Goal: Information Seeking & Learning: Check status

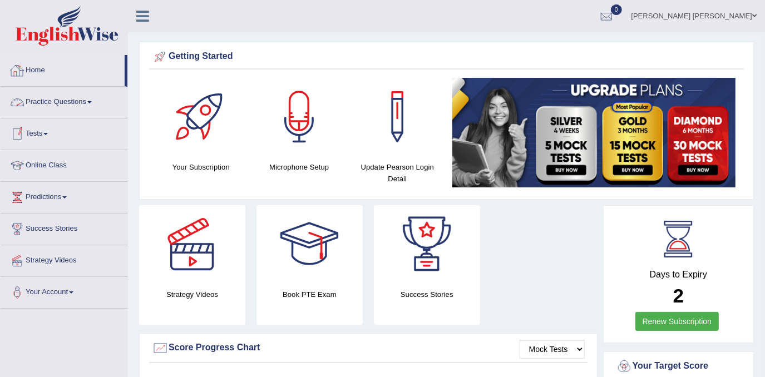
click at [40, 74] on link "Home" at bounding box center [63, 69] width 124 height 28
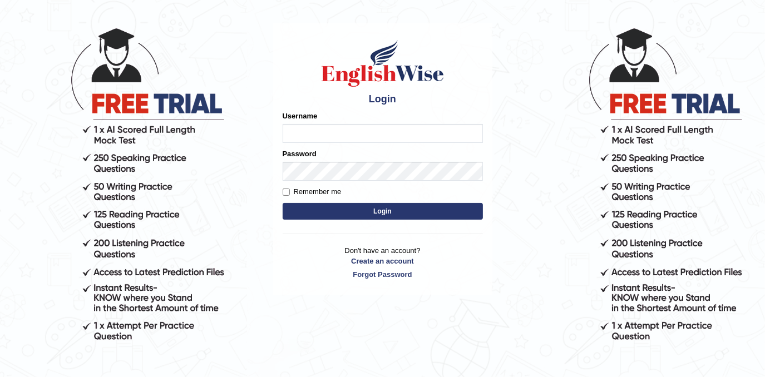
type input "Fatimasaif"
click at [386, 180] on form "Please fix the following errors: Username Fatimasaif Password Remember me Login" at bounding box center [383, 167] width 200 height 112
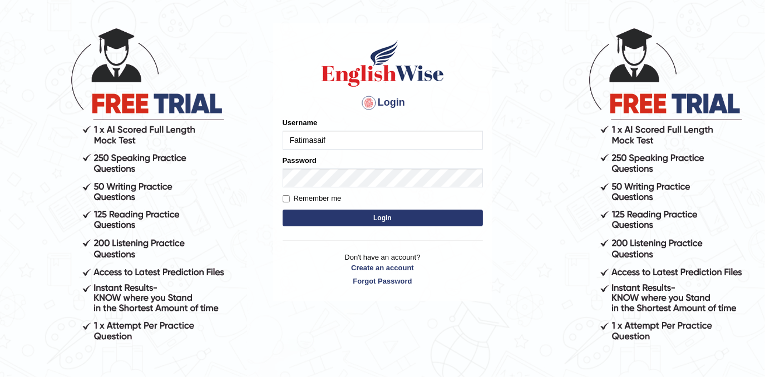
drag, startPoint x: 400, startPoint y: 209, endPoint x: 402, endPoint y: 215, distance: 6.9
click at [400, 211] on button "Login" at bounding box center [383, 218] width 200 height 17
click at [402, 216] on button "Login" at bounding box center [383, 218] width 200 height 17
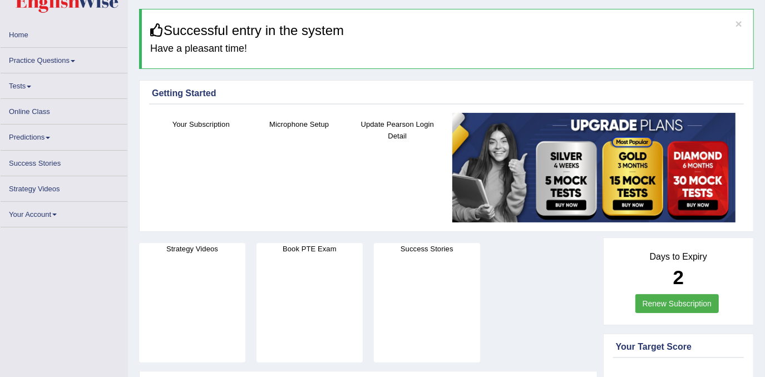
scroll to position [50, 0]
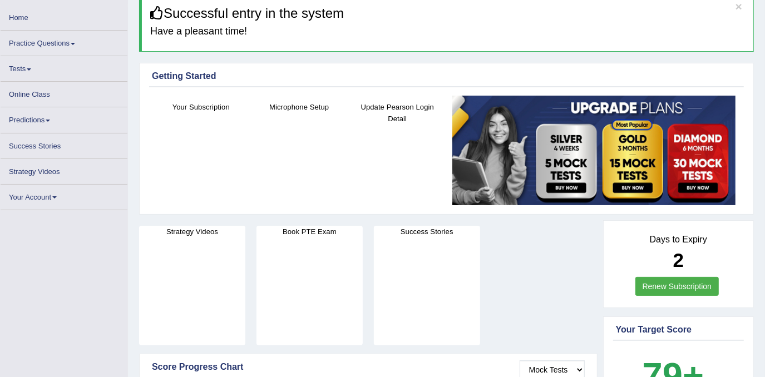
click at [35, 56] on li "Practice Questions Speaking Practice Read Aloud Repeat Sentence Describe Image …" at bounding box center [64, 44] width 127 height 26
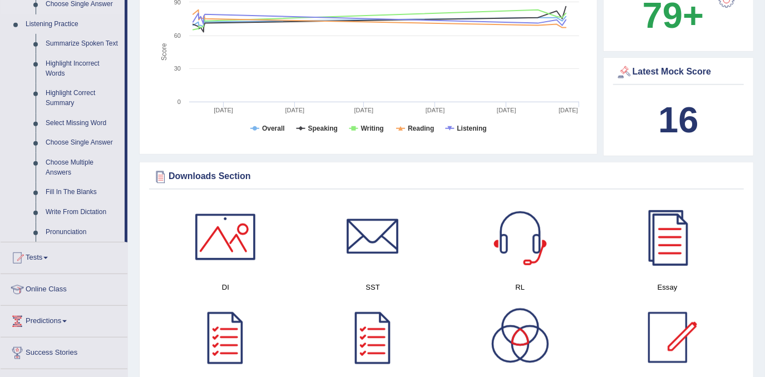
scroll to position [556, 0]
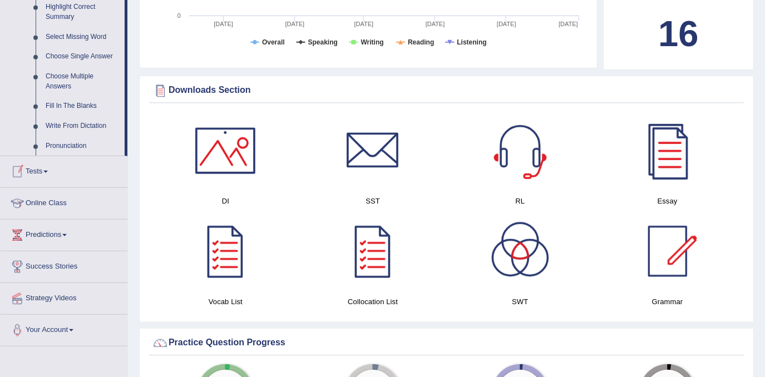
click at [40, 170] on link "Tests" at bounding box center [64, 170] width 127 height 28
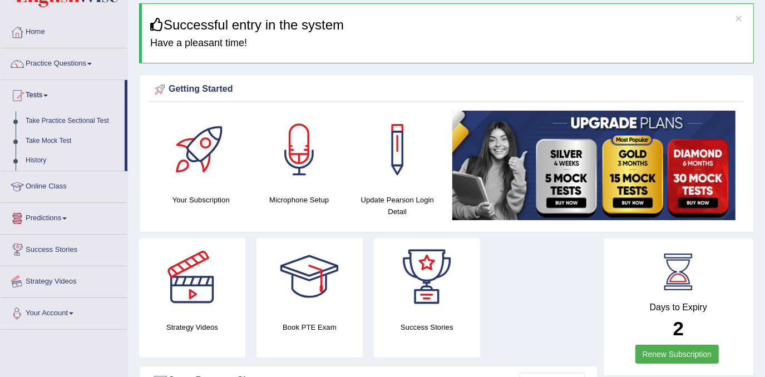
scroll to position [28, 0]
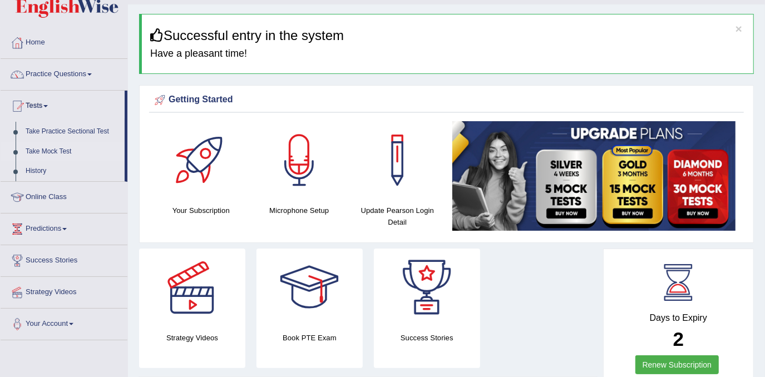
click at [48, 147] on link "Take Mock Test" at bounding box center [73, 152] width 104 height 20
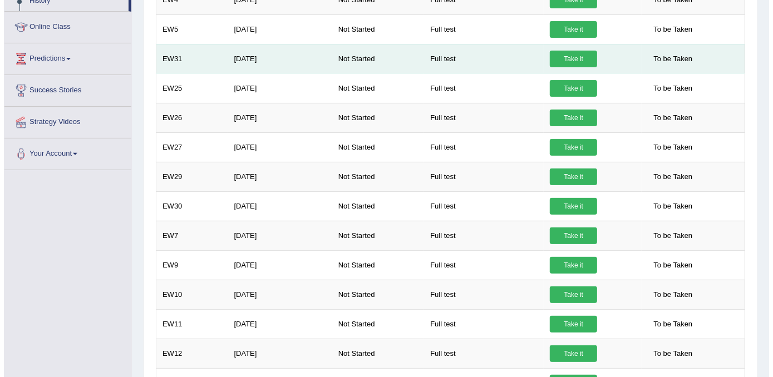
scroll to position [136, 0]
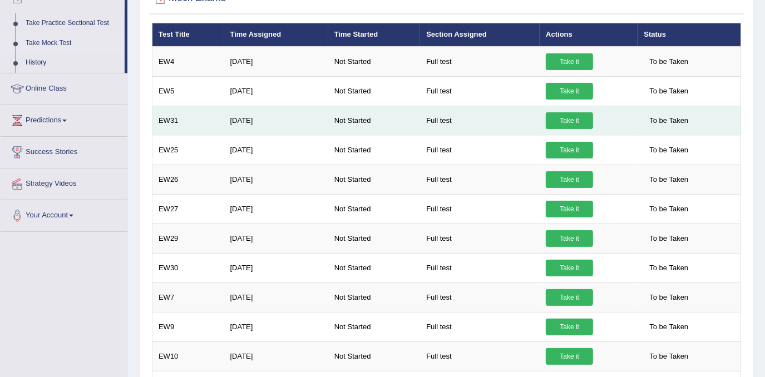
click at [566, 68] on td "Take it" at bounding box center [589, 62] width 98 height 30
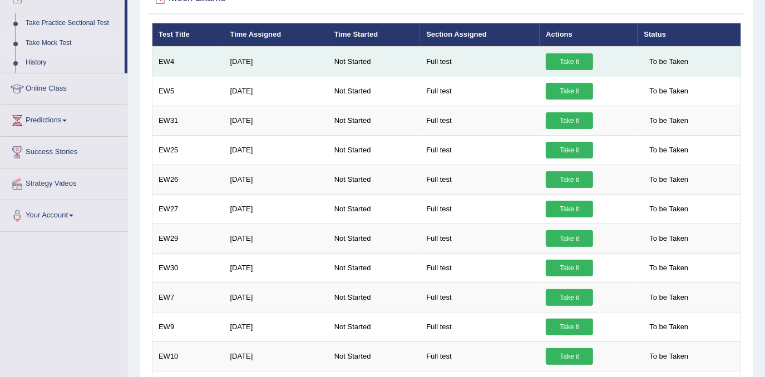
click at [568, 67] on link "Take it" at bounding box center [569, 61] width 47 height 17
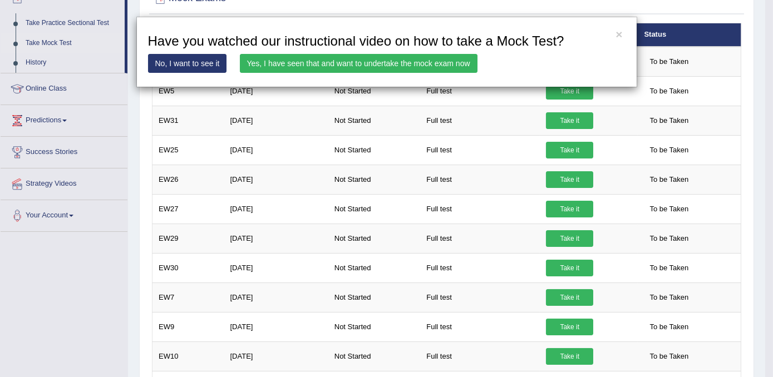
click at [376, 67] on link "Yes, I have seen that and want to undertake the mock exam now" at bounding box center [359, 63] width 238 height 19
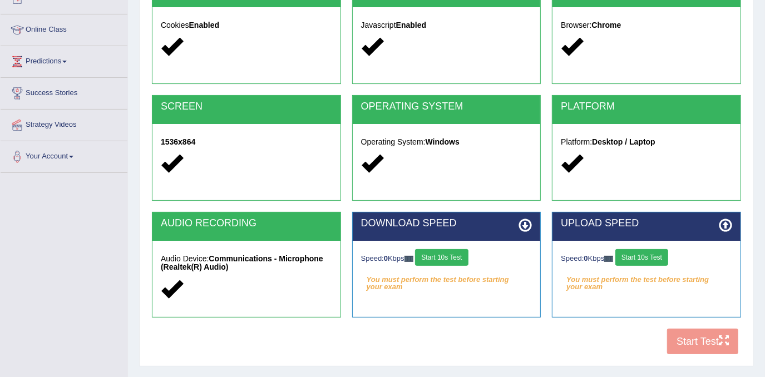
scroll to position [151, 0]
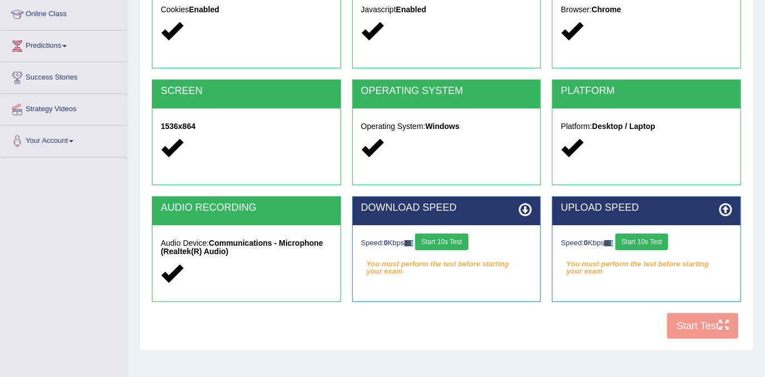
click at [459, 252] on div "Speed: 0 Kbps Start 10s Test You must perform the test before starting your exa…" at bounding box center [447, 253] width 188 height 56
click at [458, 247] on button "Start 10s Test" at bounding box center [441, 242] width 53 height 17
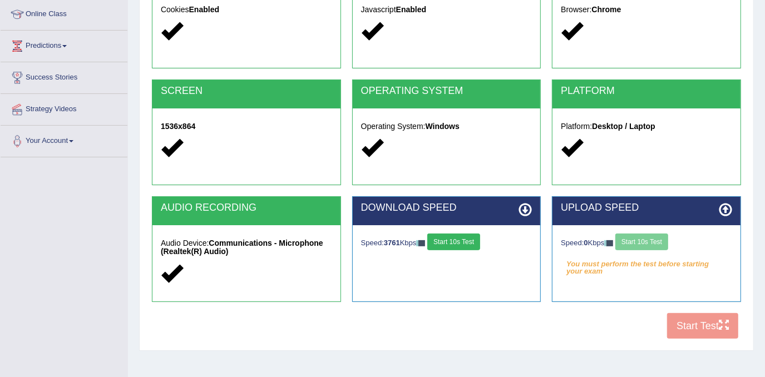
click at [649, 235] on div "Speed: 0 Kbps Start 10s Test" at bounding box center [646, 243] width 171 height 19
click at [649, 235] on button "Start 10s Test" at bounding box center [641, 242] width 53 height 17
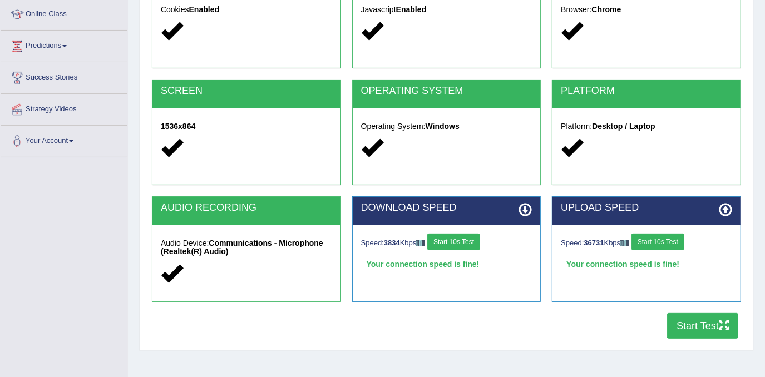
click at [721, 324] on icon "button" at bounding box center [724, 325] width 10 height 10
click at [716, 328] on button "Start Test" at bounding box center [702, 326] width 71 height 26
click at [708, 329] on button "Start Test" at bounding box center [702, 326] width 71 height 26
click at [728, 328] on icon "button" at bounding box center [724, 325] width 10 height 10
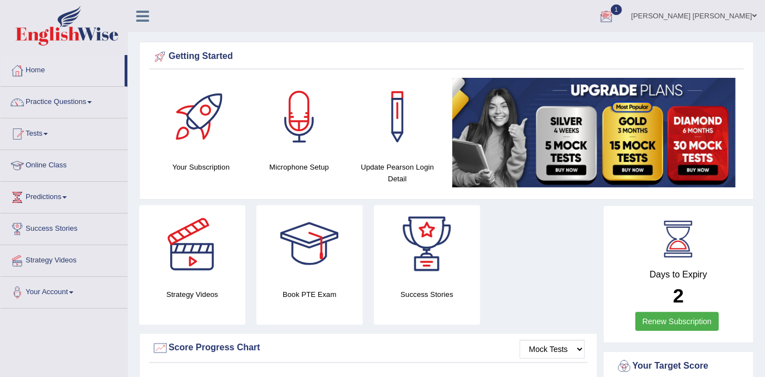
click at [615, 11] on div at bounding box center [606, 16] width 17 height 17
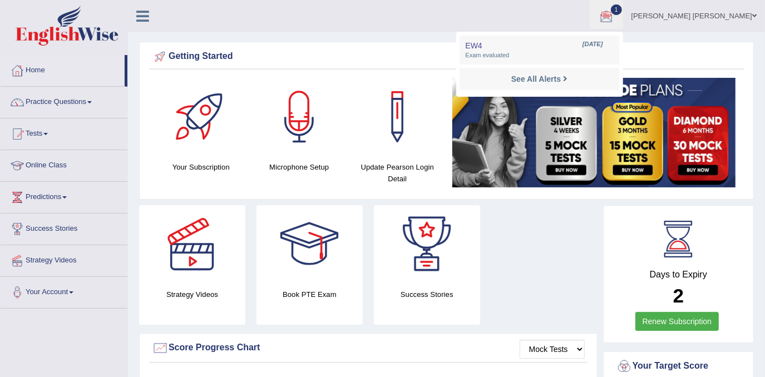
click at [615, 62] on li "EW4 Sep 1, 2025 Exam evaluated" at bounding box center [539, 50] width 159 height 29
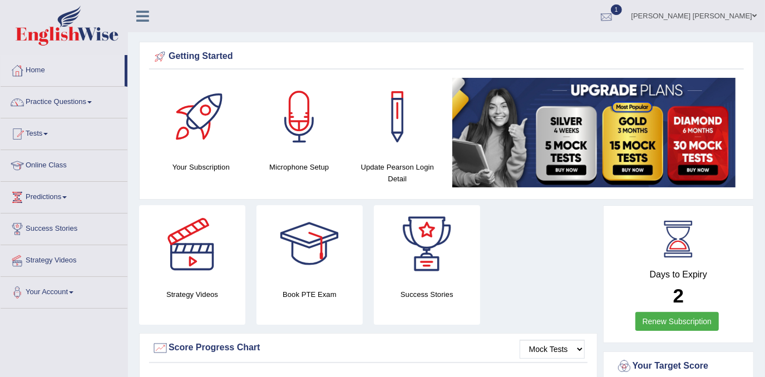
click at [615, 11] on div at bounding box center [606, 16] width 17 height 17
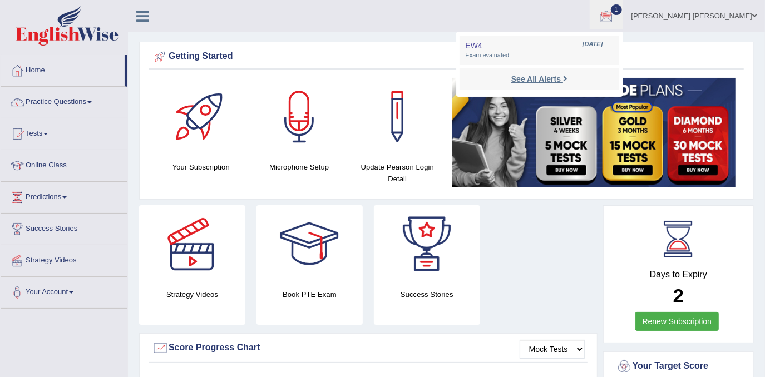
click at [561, 78] on strong "See All Alerts" at bounding box center [536, 79] width 50 height 9
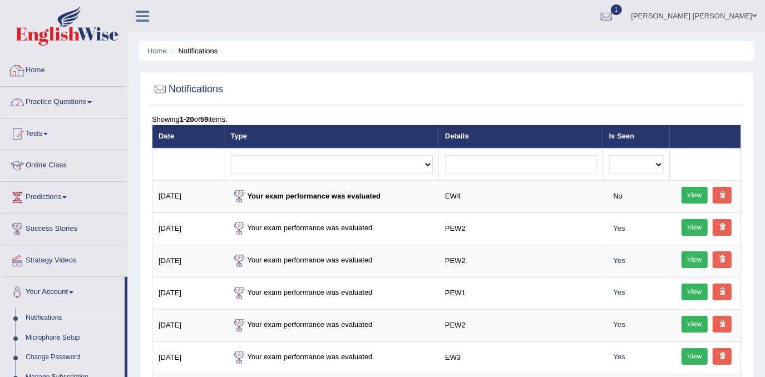
click at [28, 67] on link "Home" at bounding box center [64, 69] width 127 height 28
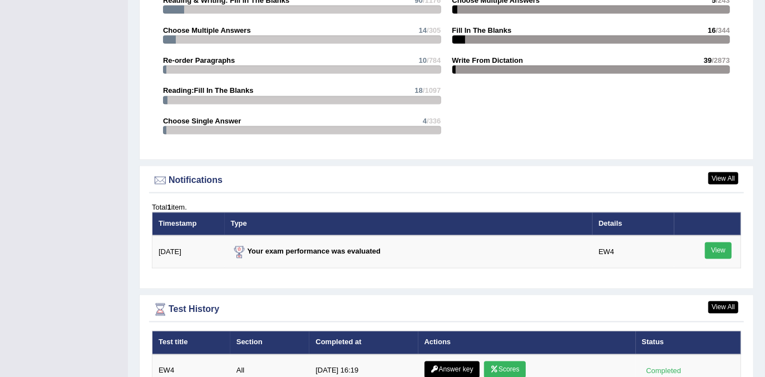
scroll to position [1399, 0]
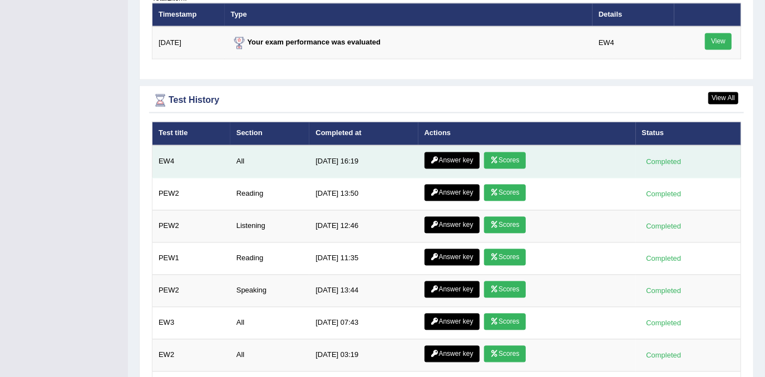
click at [476, 152] on link "Answer key" at bounding box center [452, 160] width 55 height 17
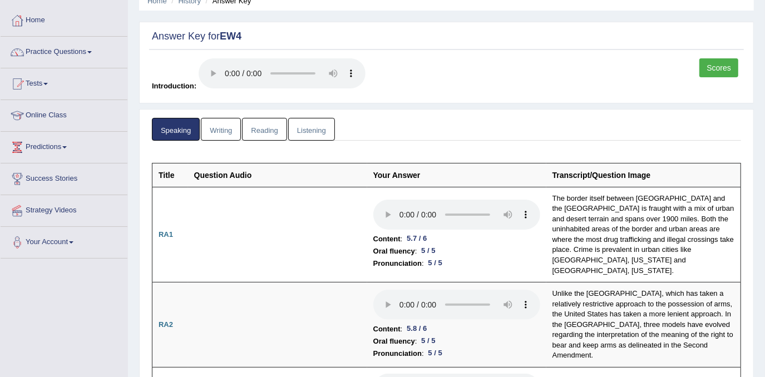
click at [726, 65] on link "Scores" at bounding box center [718, 67] width 39 height 19
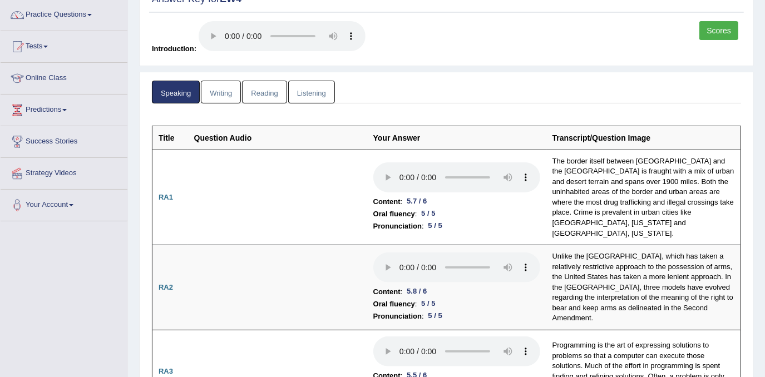
scroll to position [30, 0]
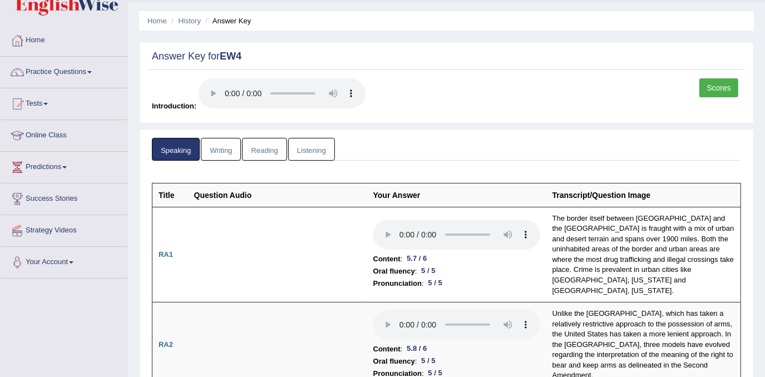
click at [213, 143] on link "Writing" at bounding box center [221, 149] width 40 height 23
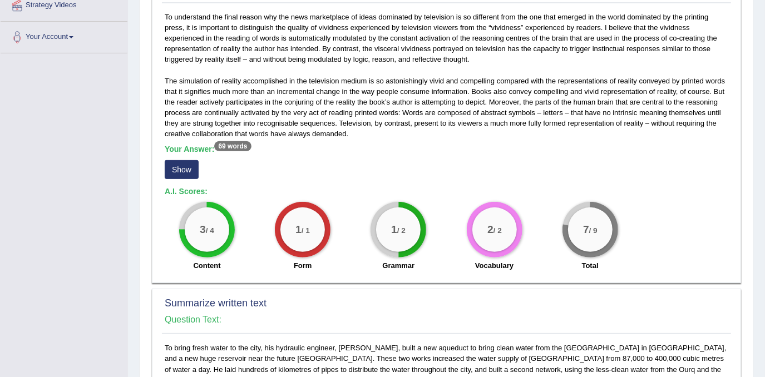
scroll to position [233, 0]
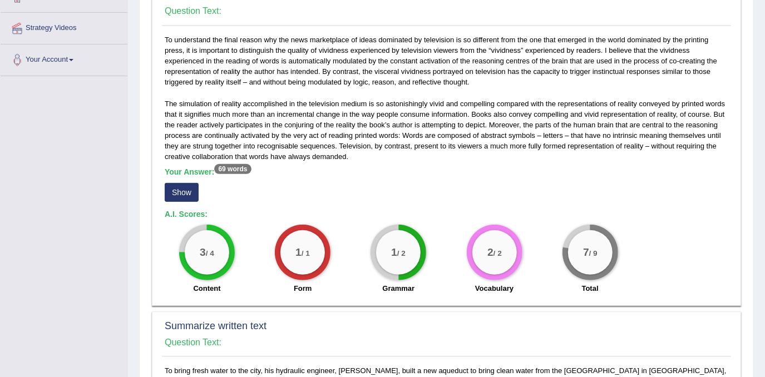
click at [185, 195] on button "Show" at bounding box center [182, 192] width 34 height 19
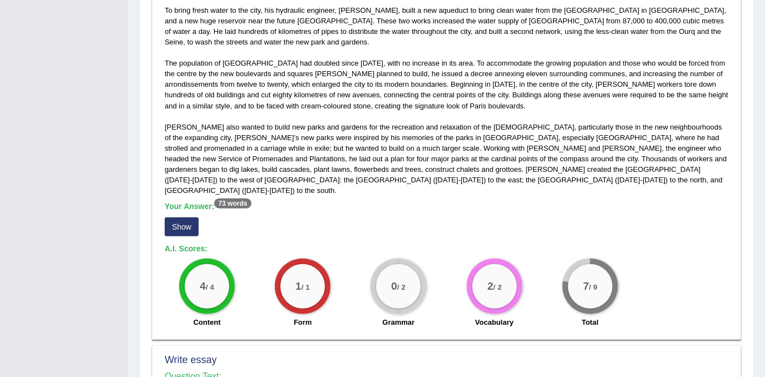
scroll to position [688, 0]
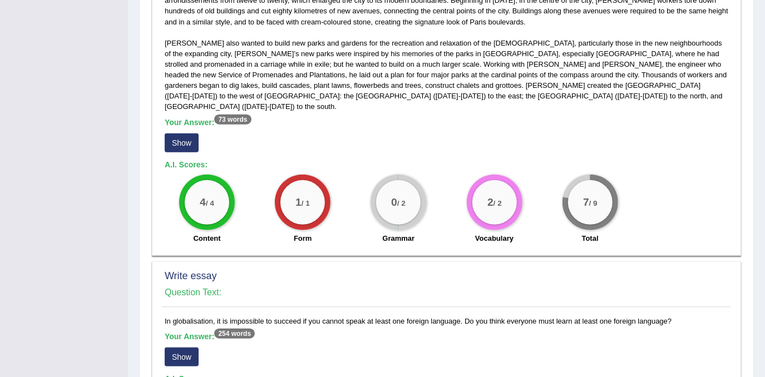
click at [178, 137] on button "Show" at bounding box center [182, 143] width 34 height 19
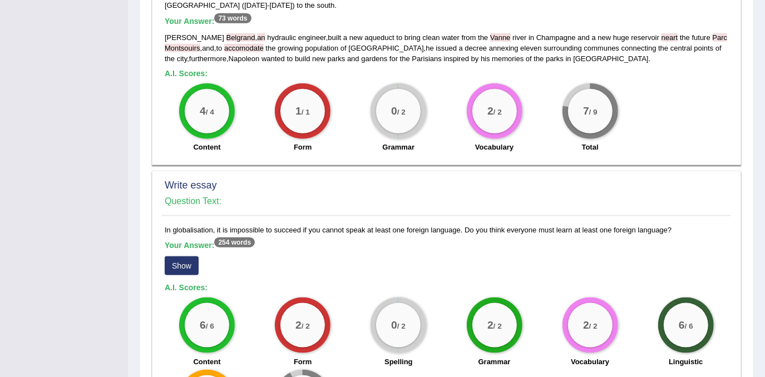
scroll to position [840, 0]
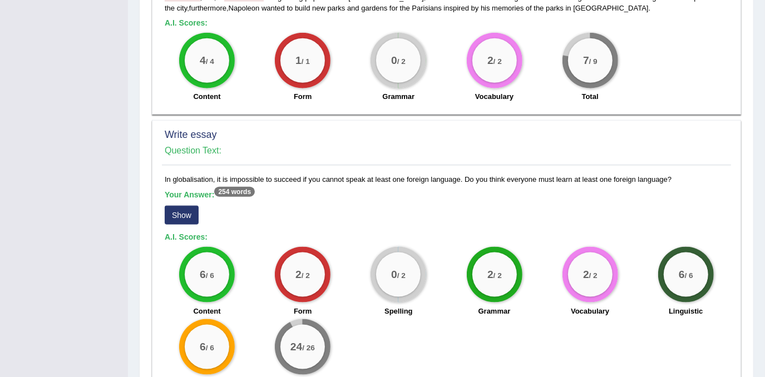
click at [186, 206] on button "Show" at bounding box center [182, 215] width 34 height 19
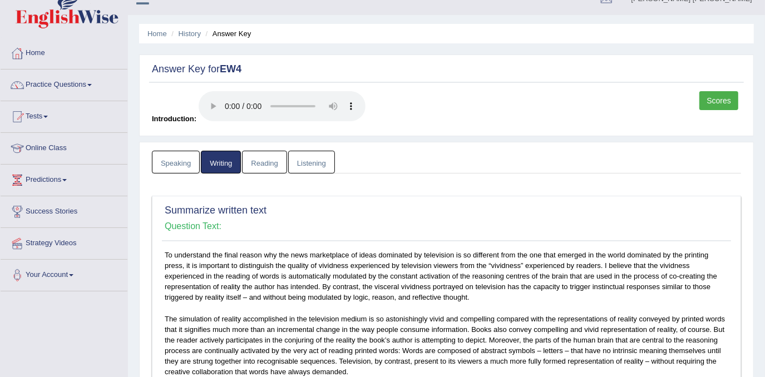
scroll to position [0, 0]
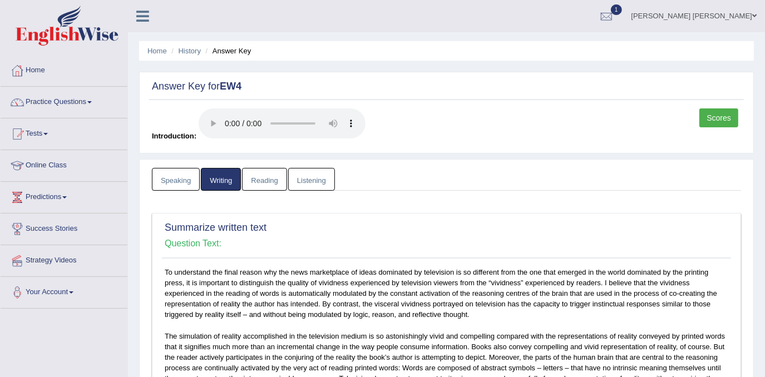
click at [264, 178] on link "Reading" at bounding box center [264, 179] width 45 height 23
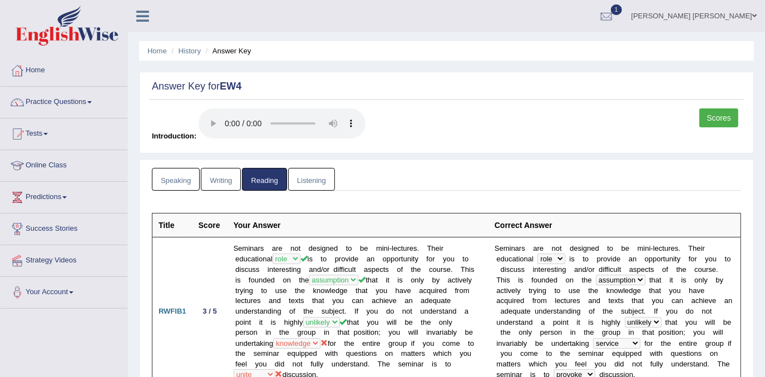
click at [316, 182] on link "Listening" at bounding box center [311, 179] width 47 height 23
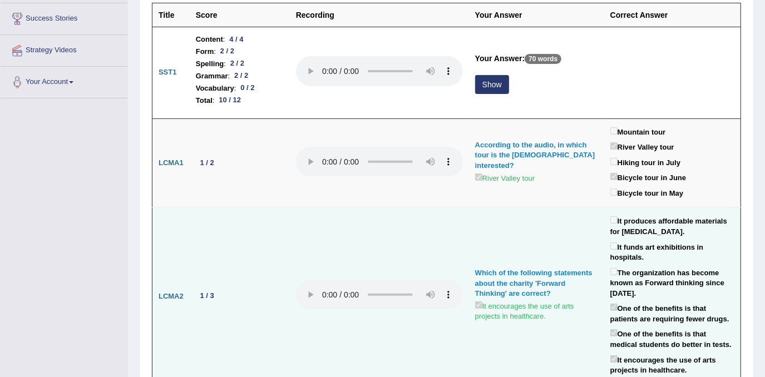
scroll to position [202, 0]
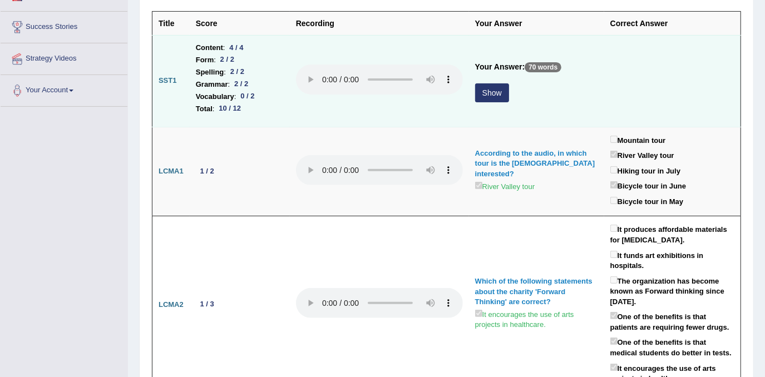
click at [480, 91] on button "Show" at bounding box center [492, 92] width 34 height 19
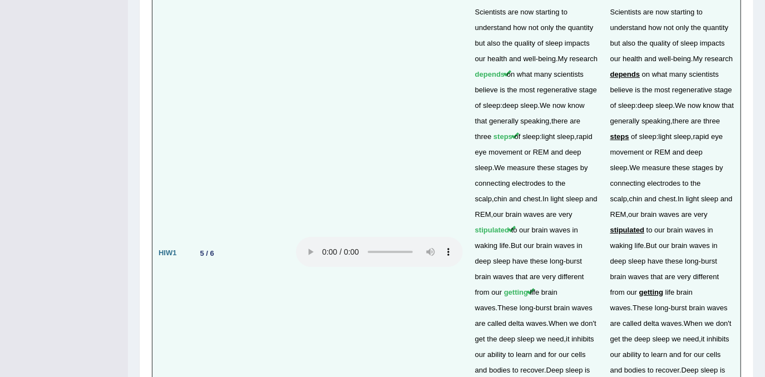
scroll to position [2579, 0]
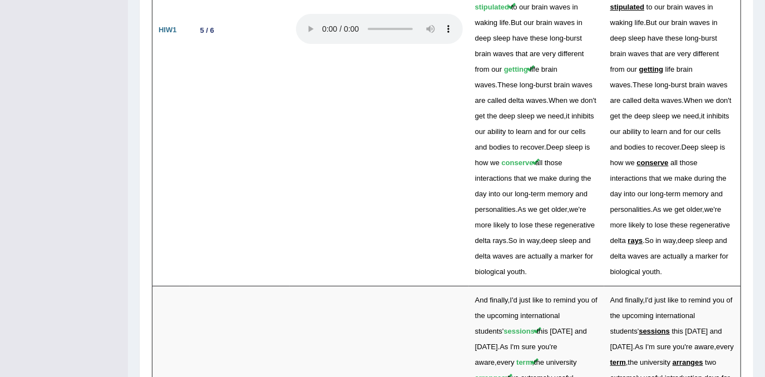
scroll to position [2578, 0]
